Goal: Complete application form: Complete application form

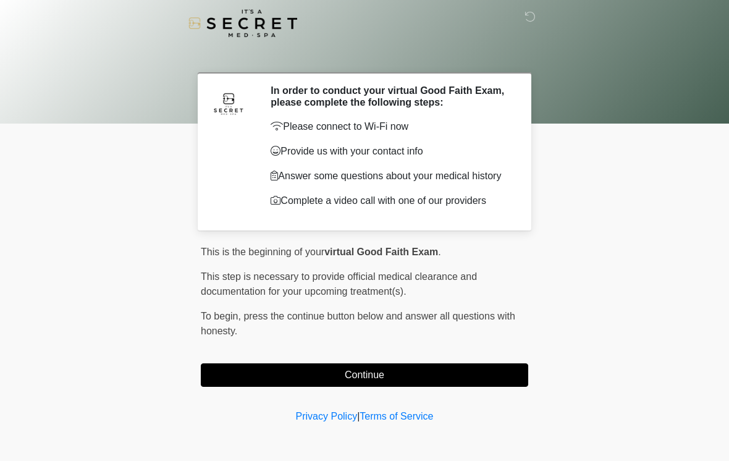
click at [460, 373] on button "Continue" at bounding box center [364, 374] width 327 height 23
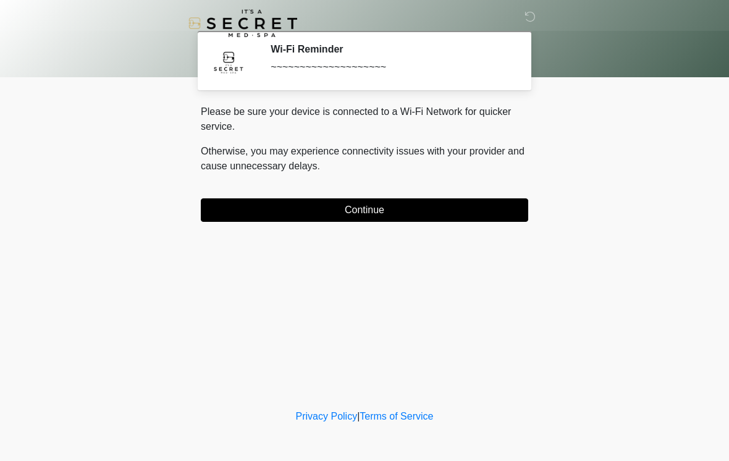
click at [435, 219] on button "Continue" at bounding box center [364, 209] width 327 height 23
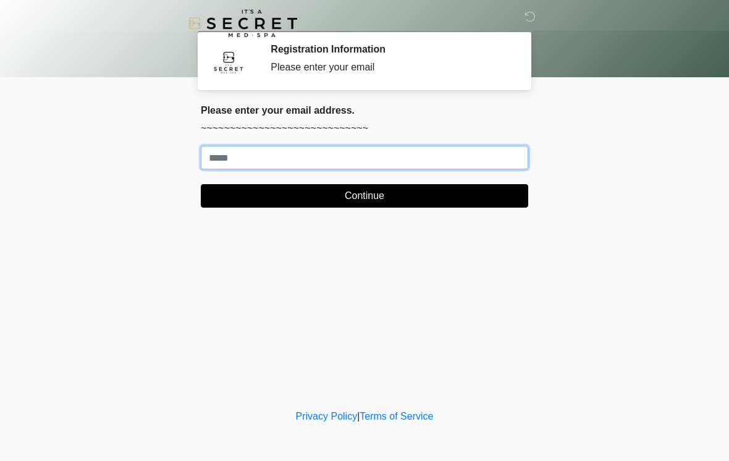
click at [456, 154] on input "Where should we email your treatment plan?" at bounding box center [364, 157] width 327 height 23
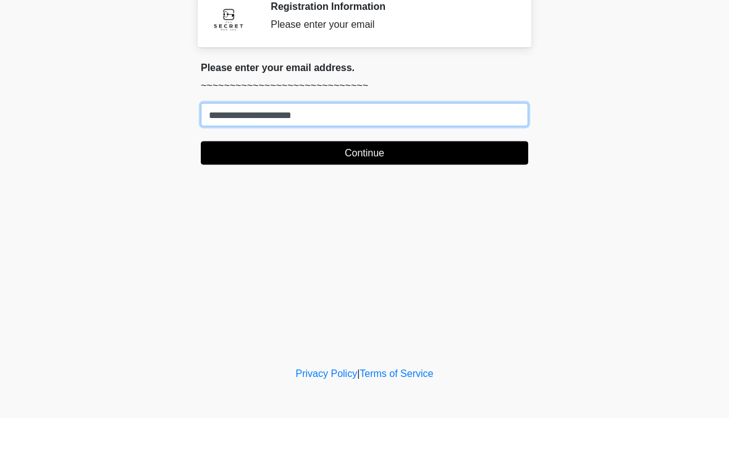
type input "**********"
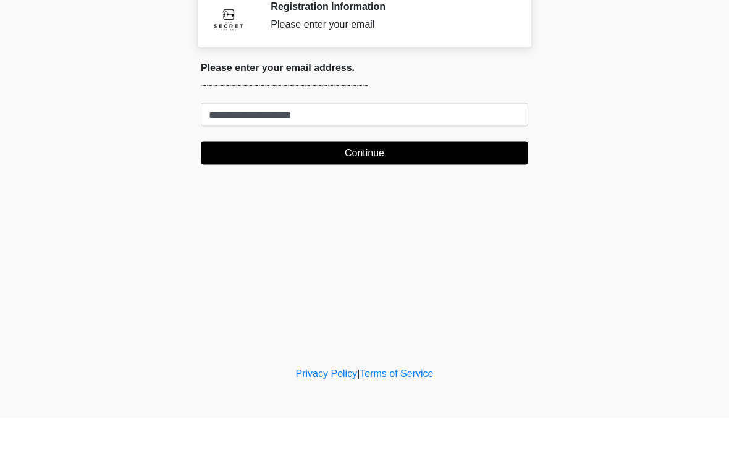
click at [455, 184] on button "Continue" at bounding box center [364, 195] width 327 height 23
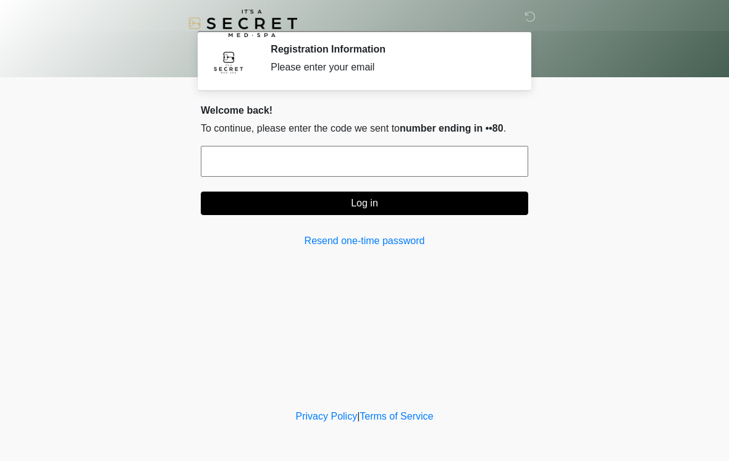
click at [476, 176] on input "text" at bounding box center [364, 161] width 327 height 31
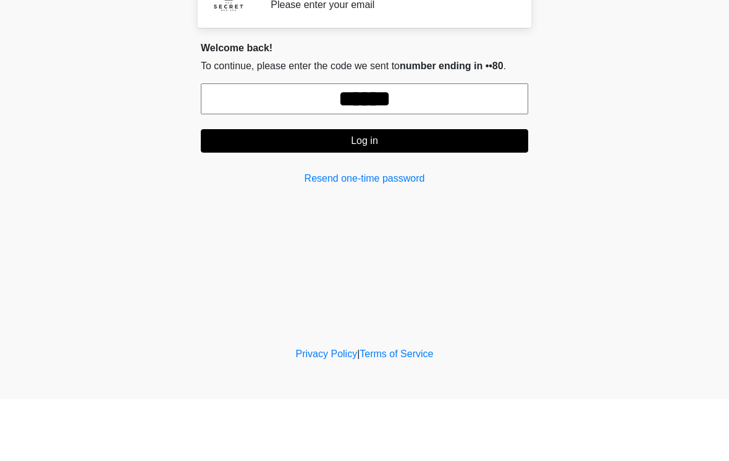
type input "******"
click at [453, 191] on button "Log in" at bounding box center [364, 202] width 327 height 23
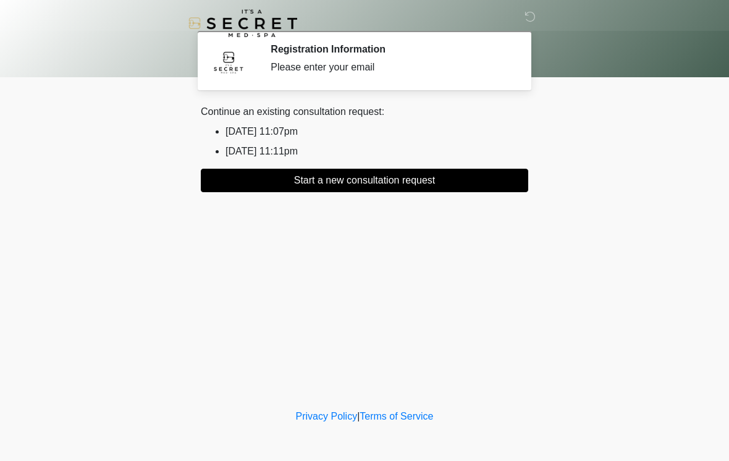
click at [344, 179] on button "Start a new consultation request" at bounding box center [364, 180] width 327 height 23
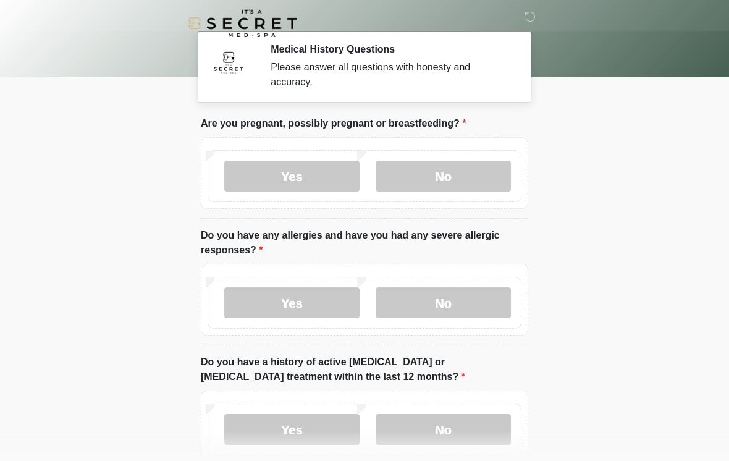
click at [462, 172] on label "No" at bounding box center [442, 176] width 135 height 31
click at [466, 291] on label "No" at bounding box center [442, 302] width 135 height 31
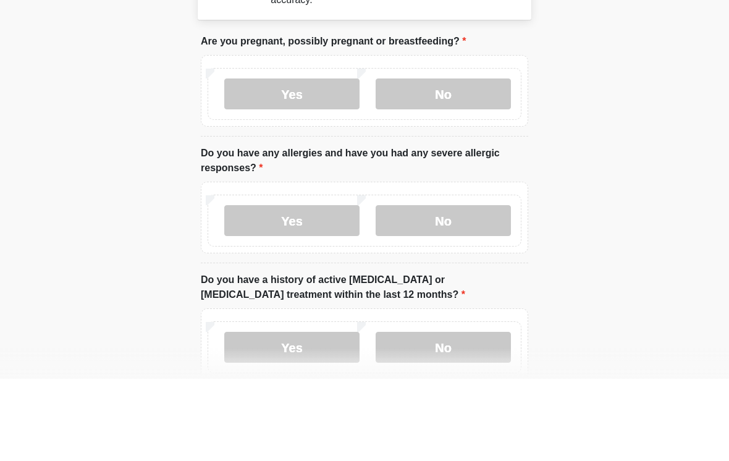
scroll to position [172, 0]
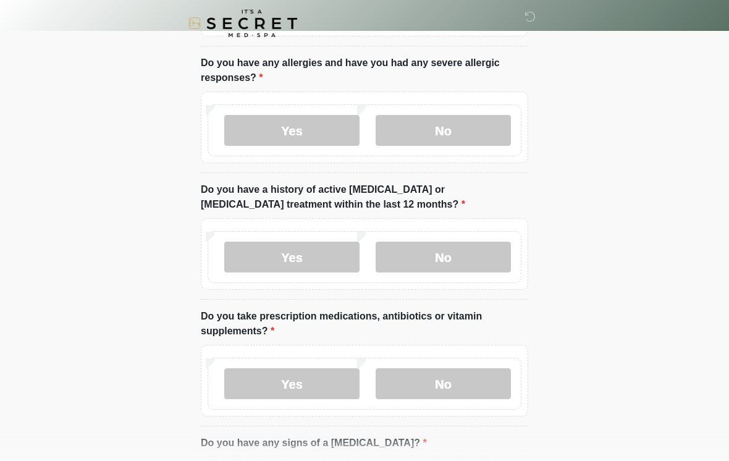
click at [469, 269] on label "No" at bounding box center [442, 256] width 135 height 31
click at [471, 388] on label "No" at bounding box center [442, 383] width 135 height 31
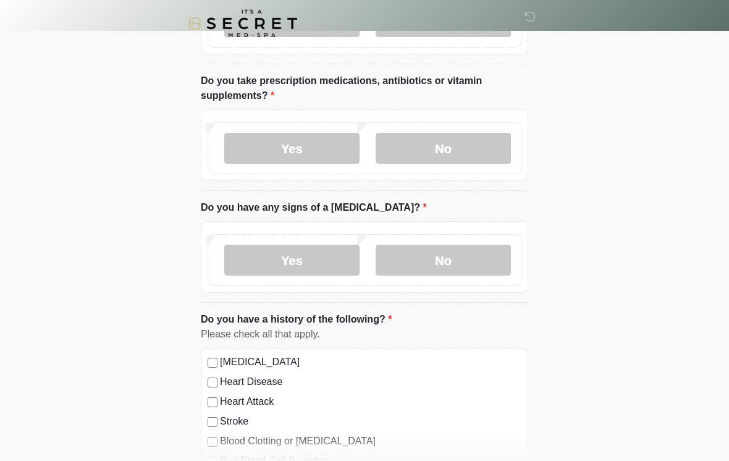
scroll to position [395, 0]
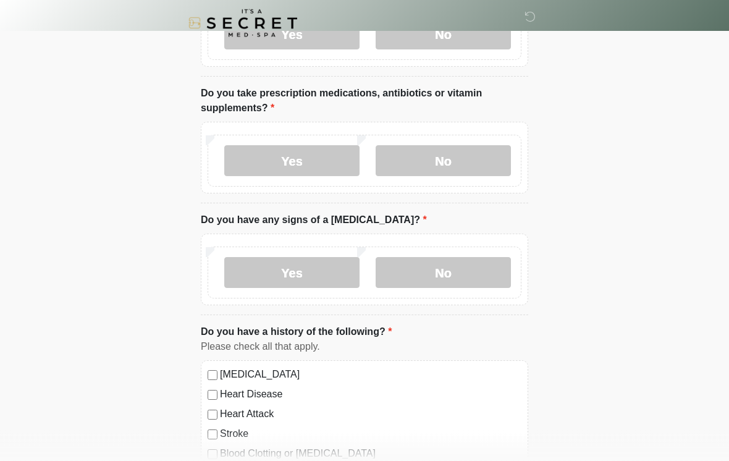
click at [313, 148] on label "Yes" at bounding box center [291, 161] width 135 height 31
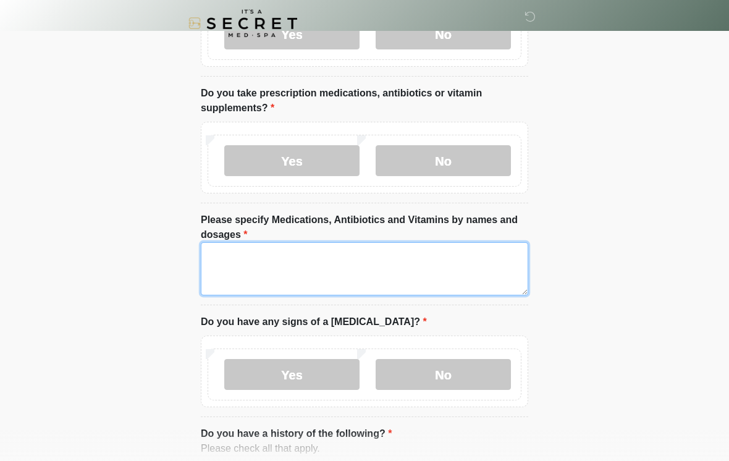
click at [391, 262] on textarea "Please specify Medications, Antibiotics and Vitamins by names and dosages" at bounding box center [364, 268] width 327 height 53
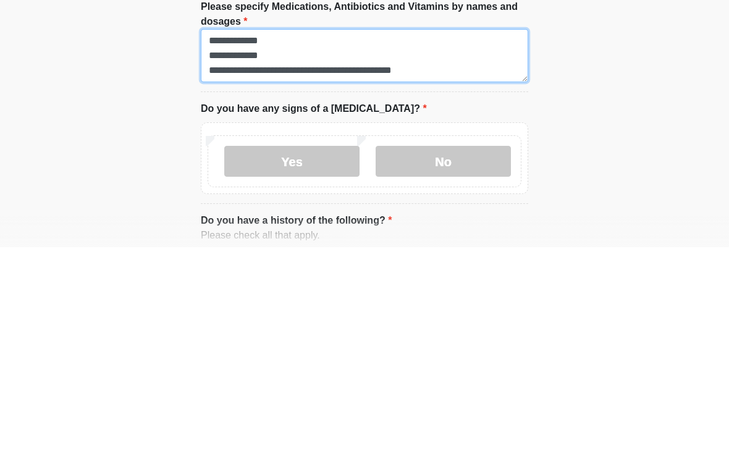
type textarea "**********"
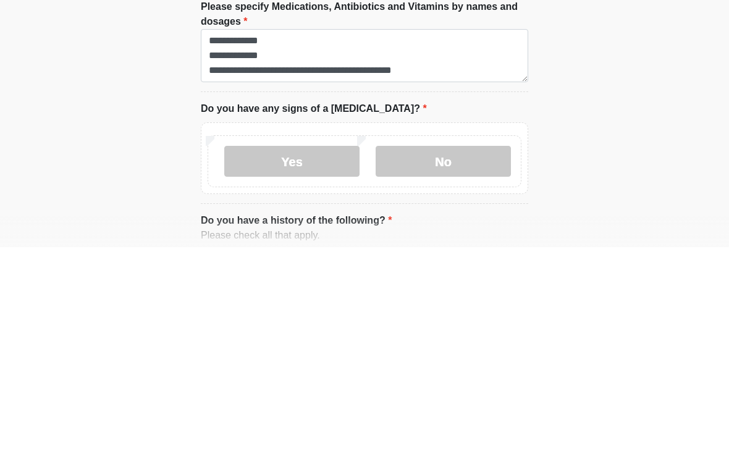
click at [452, 359] on label "No" at bounding box center [442, 374] width 135 height 31
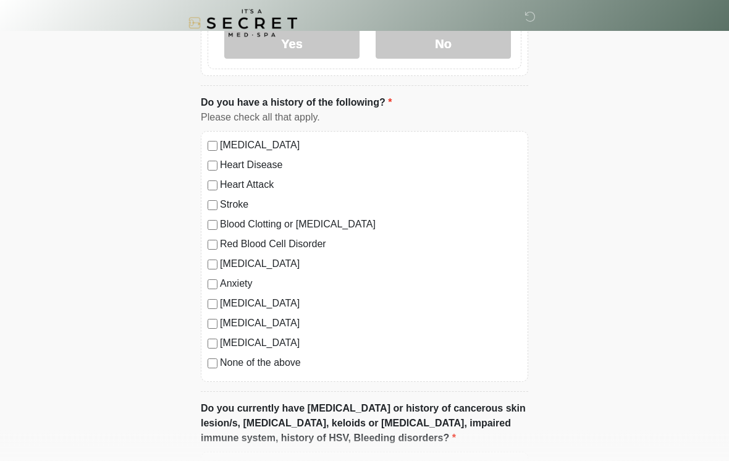
scroll to position [730, 0]
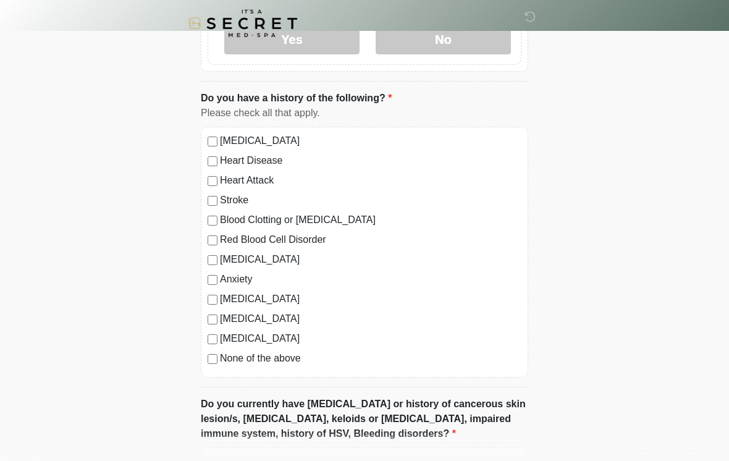
click at [293, 351] on label "None of the above" at bounding box center [370, 358] width 301 height 15
click at [248, 245] on label "Red Blood Cell Disorder" at bounding box center [370, 239] width 301 height 15
click at [269, 240] on label "Red Blood Cell Disorder" at bounding box center [370, 239] width 301 height 15
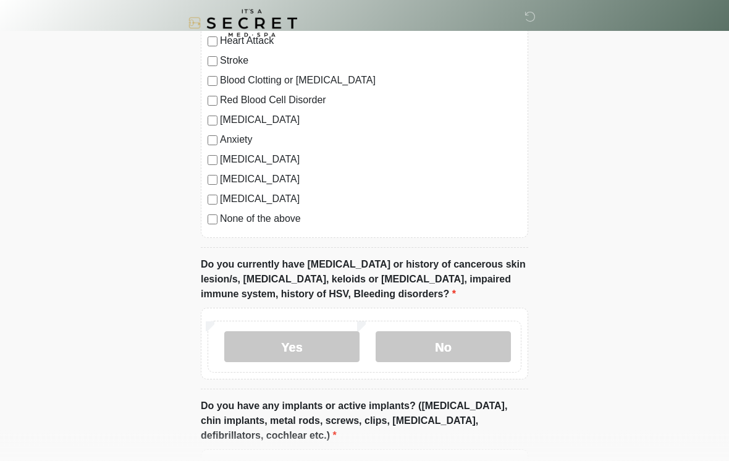
scroll to position [871, 0]
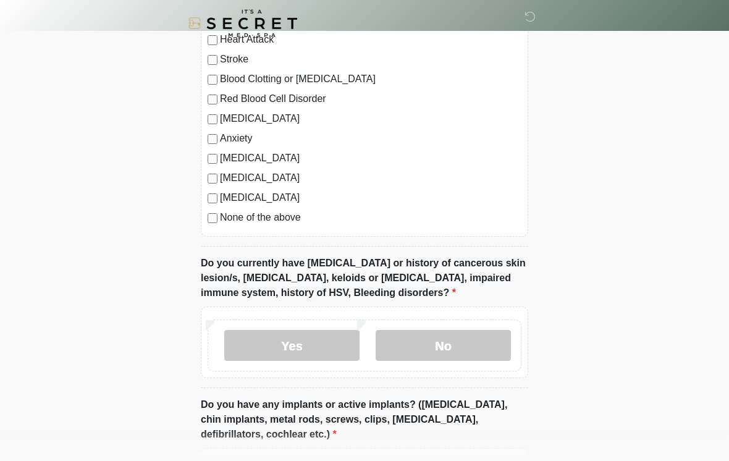
click at [459, 346] on label "No" at bounding box center [442, 345] width 135 height 31
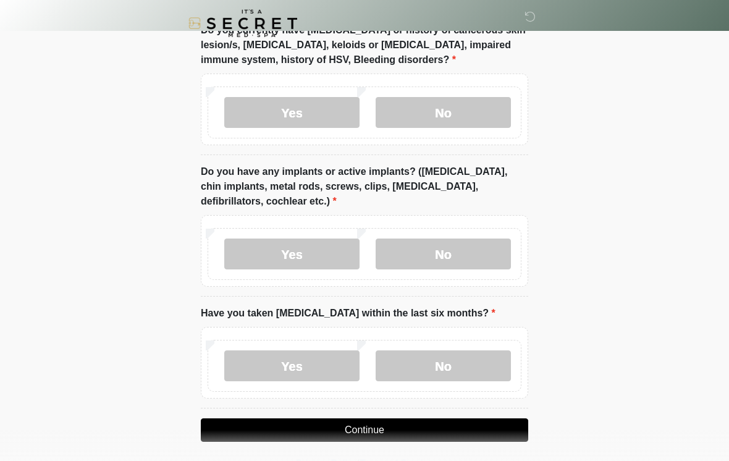
scroll to position [1129, 0]
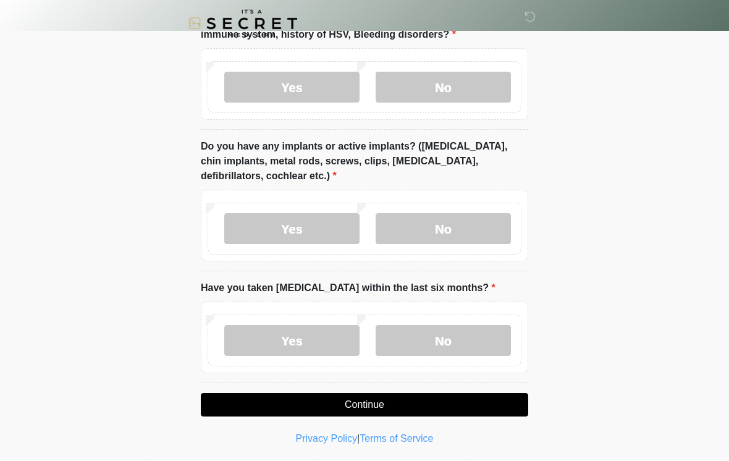
click at [482, 228] on label "No" at bounding box center [442, 228] width 135 height 31
click at [456, 346] on label "No" at bounding box center [442, 340] width 135 height 31
click at [446, 403] on button "Continue" at bounding box center [364, 404] width 327 height 23
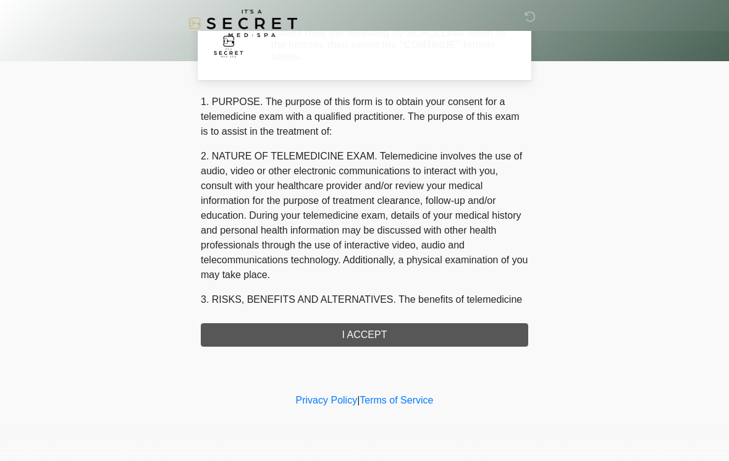
scroll to position [0, 0]
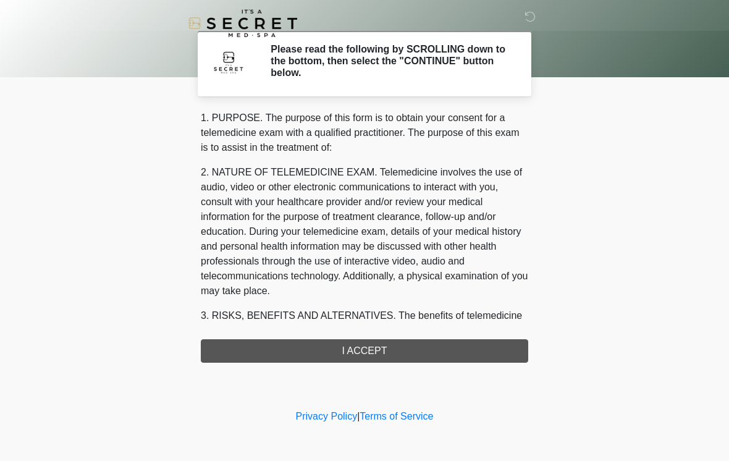
click at [421, 346] on div "1. PURPOSE. The purpose of this form is to obtain your consent for a telemedici…" at bounding box center [364, 237] width 327 height 252
click at [379, 353] on div "1. PURPOSE. The purpose of this form is to obtain your consent for a telemedici…" at bounding box center [364, 237] width 327 height 252
click at [375, 345] on div "1. PURPOSE. The purpose of this form is to obtain your consent for a telemedici…" at bounding box center [364, 237] width 327 height 252
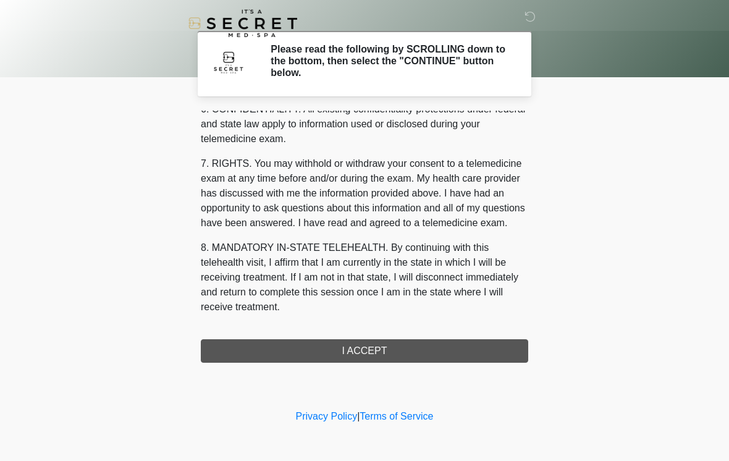
click at [362, 358] on button "I ACCEPT" at bounding box center [364, 350] width 327 height 23
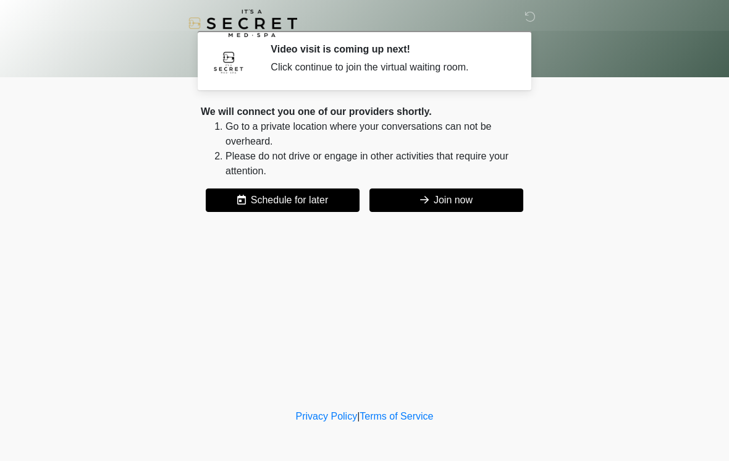
click at [463, 198] on button "Join now" at bounding box center [446, 199] width 154 height 23
